Goal: Contribute content

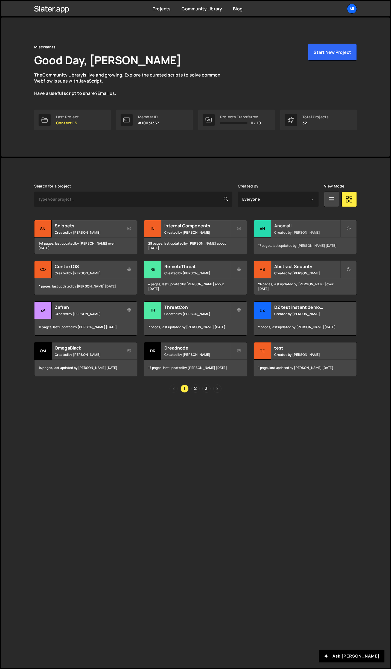
click at [294, 226] on h2 "Anomali" at bounding box center [307, 226] width 66 height 6
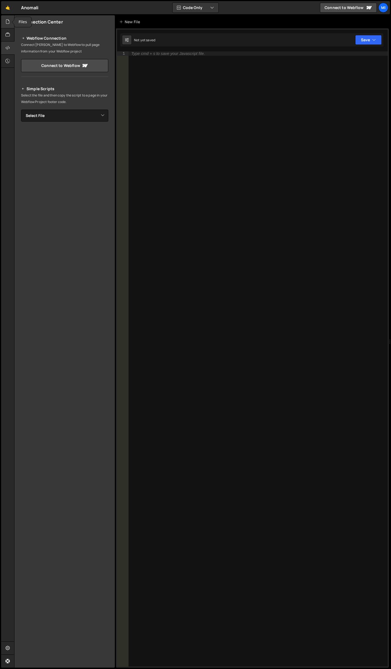
click at [4, 16] on div at bounding box center [7, 21] width 13 height 13
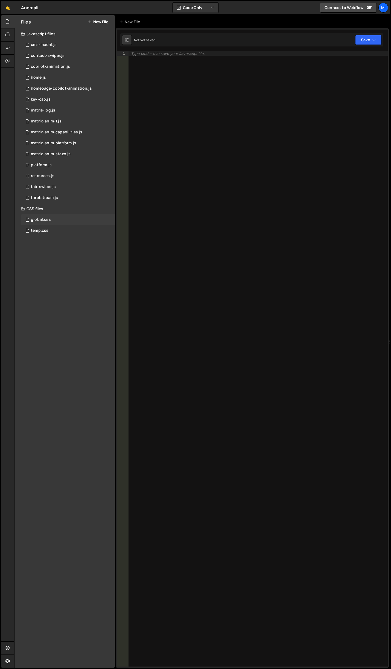
click at [50, 222] on div "global.css 0" at bounding box center [68, 219] width 94 height 11
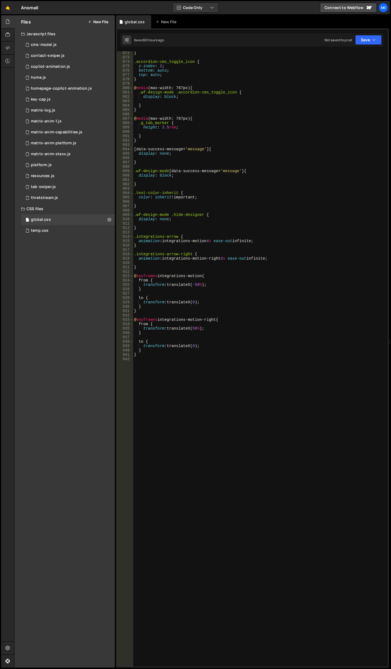
scroll to position [3934, 0]
click at [155, 368] on div "} .accordion-cms_toggle_icon { z-index : 2 ; bottom : auto ; top : auto ; } @ m…" at bounding box center [259, 363] width 253 height 624
paste textarea "}"
type textarea "}"
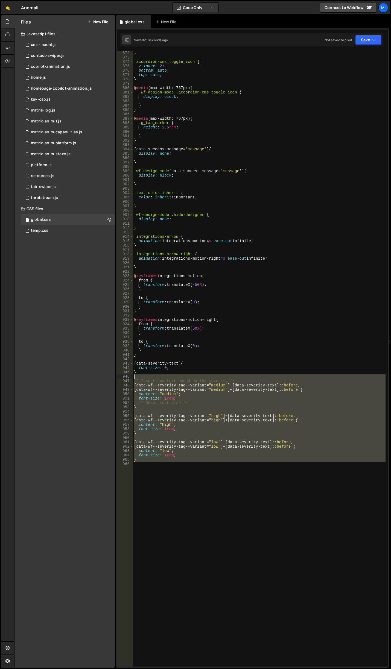
drag, startPoint x: 179, startPoint y: 478, endPoint x: 130, endPoint y: 378, distance: 111.7
click at [130, 378] on div "872 873 874 875 876 877 878 879 880 881 882 883 884 885 886 887 888 889 890 891…" at bounding box center [252, 359] width 271 height 616
type textarea "/* Insert new text based on the severity */"
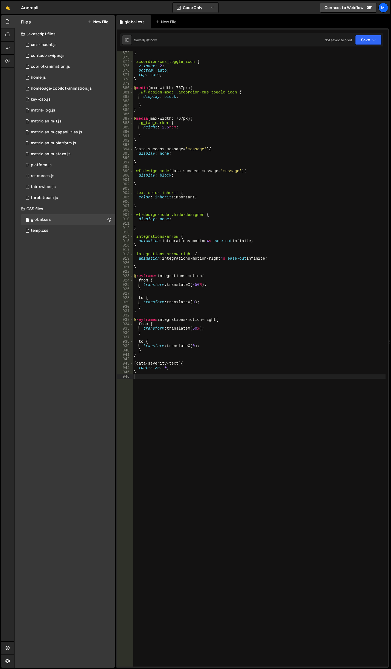
click at [391, 424] on div at bounding box center [390, 341] width 2 height 653
click at [246, 293] on div "} .accordion-cms_toggle_icon { z-index : 2 ; bottom : auto ; top : auto ; } @ m…" at bounding box center [259, 363] width 253 height 624
click at [223, 223] on div "} .accordion-cms_toggle_icon { z-index : 2 ; bottom : auto ; top : auto ; } @ m…" at bounding box center [259, 363] width 253 height 624
